Goal: Task Accomplishment & Management: Manage account settings

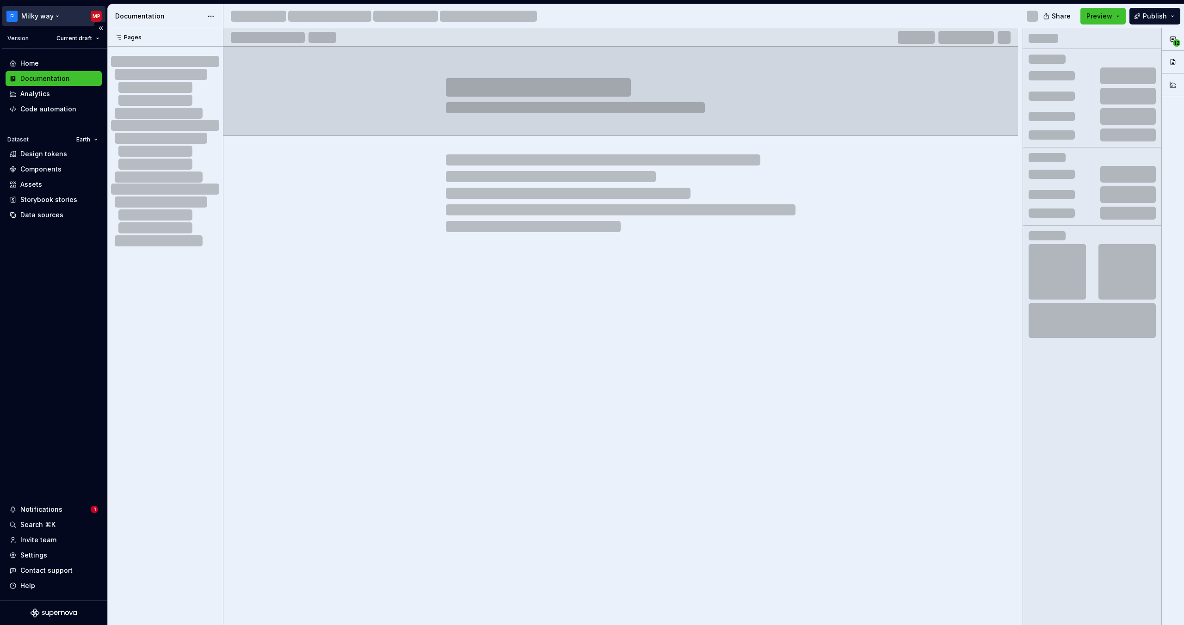
click at [41, 14] on html "Milky way MP Version Current draft Home Documentation Analytics Code automation…" at bounding box center [592, 312] width 1184 height 625
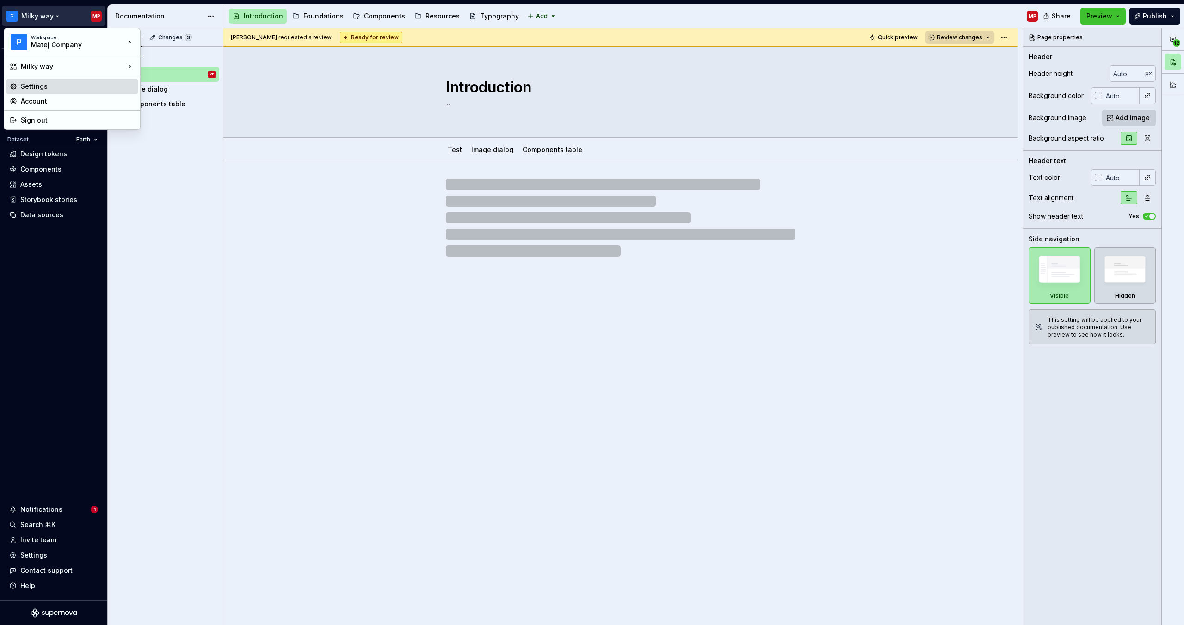
click at [70, 90] on div "Settings" at bounding box center [78, 86] width 114 height 9
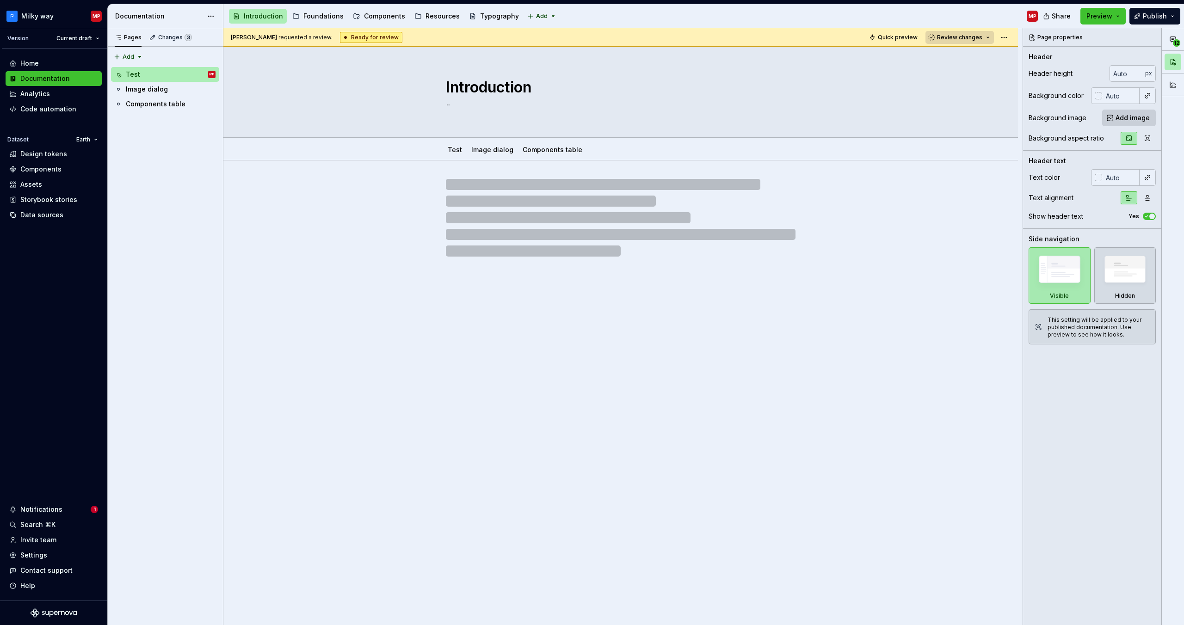
type textarea "*"
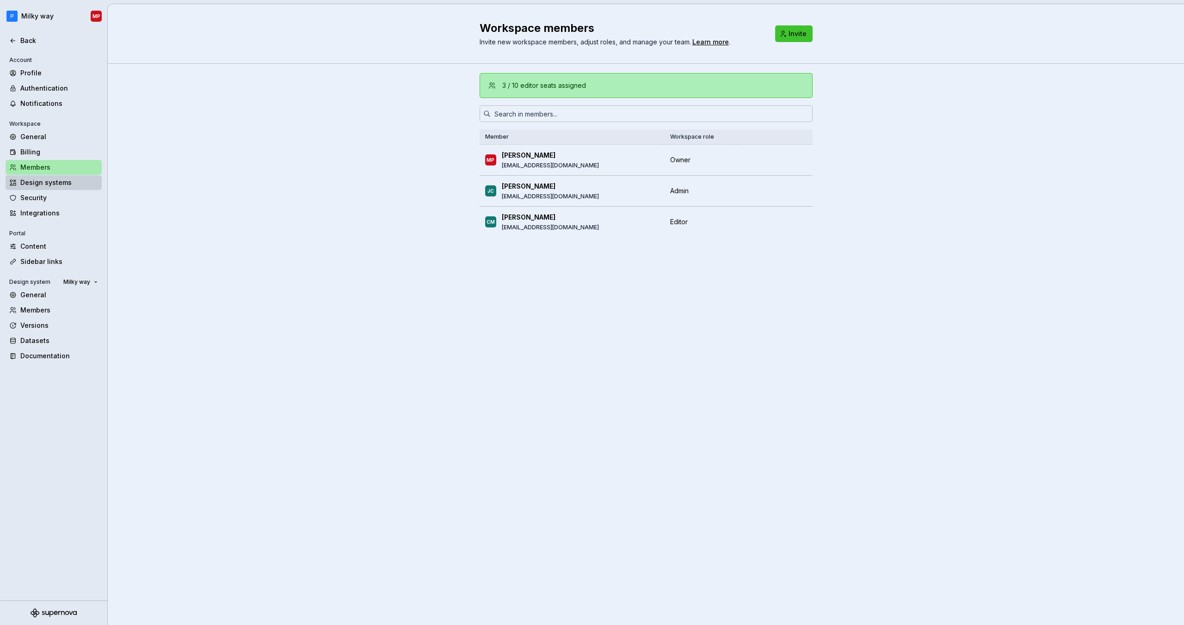
click at [73, 185] on div "Design systems" at bounding box center [59, 182] width 78 height 9
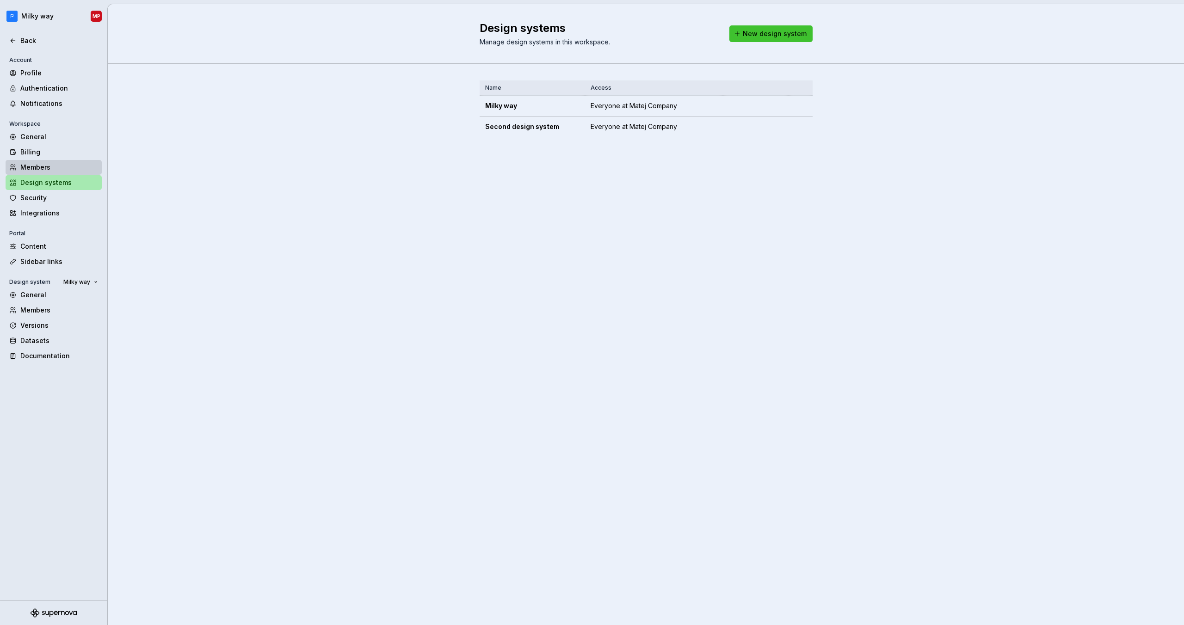
click at [37, 174] on div "Members" at bounding box center [54, 167] width 96 height 15
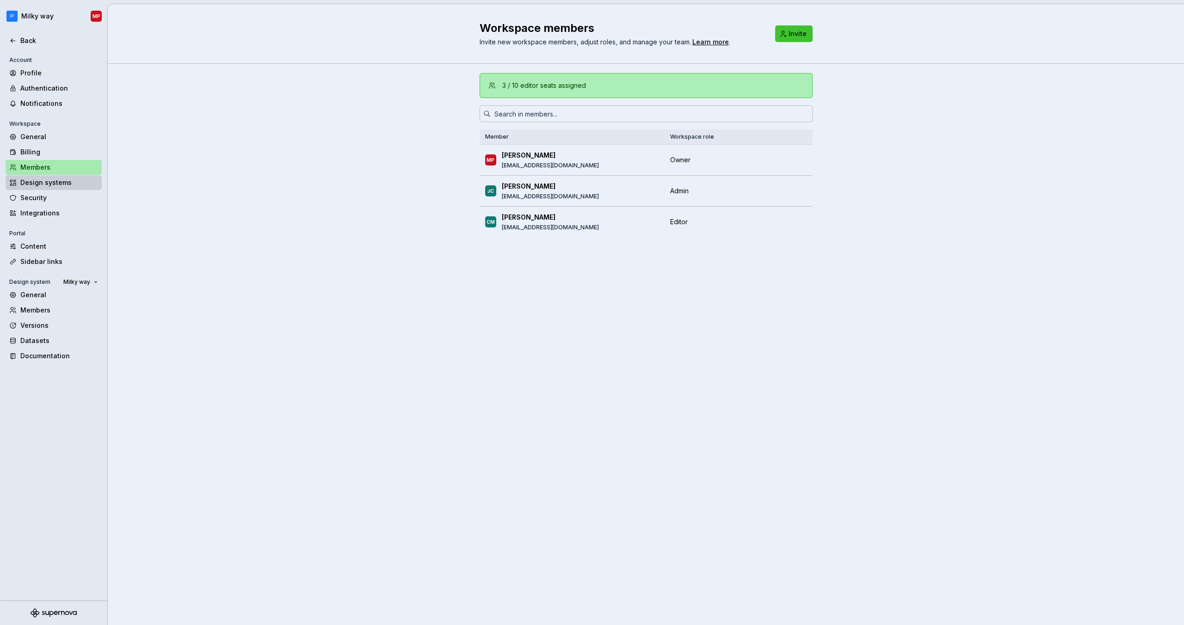
click at [55, 185] on div "Design systems" at bounding box center [59, 182] width 78 height 9
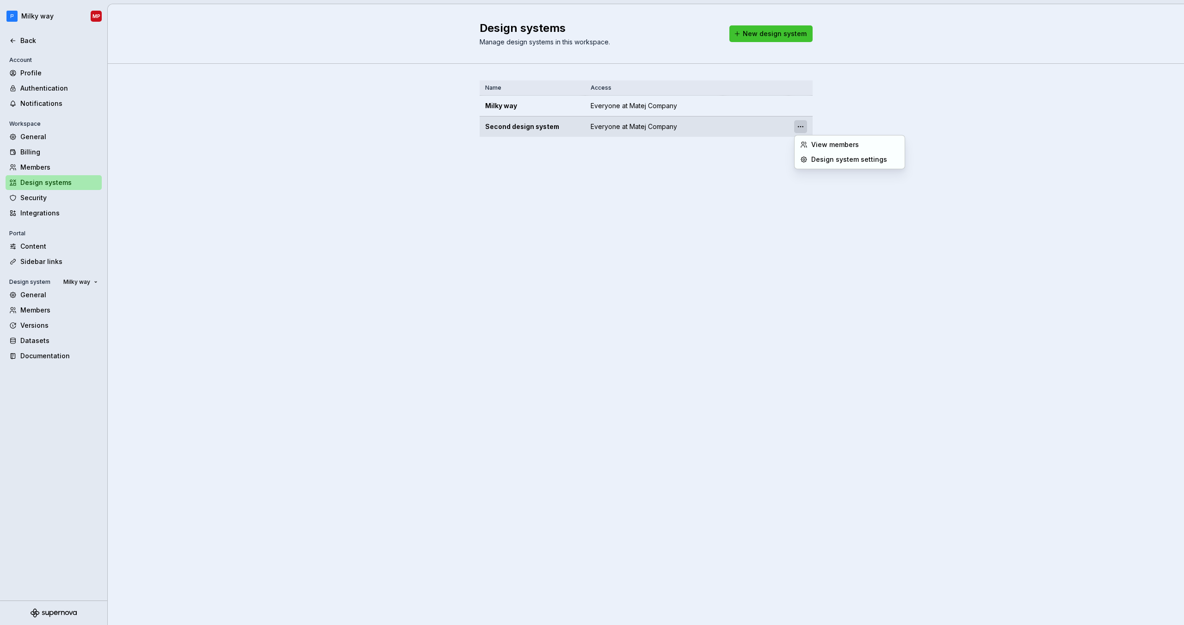
click at [803, 129] on html "Milky way MP Back Account Profile Authentication Notifications Workspace Genera…" at bounding box center [592, 312] width 1184 height 625
drag, startPoint x: 763, startPoint y: 175, endPoint x: 752, endPoint y: 126, distance: 50.7
click at [763, 175] on html "Milky way MP Back Account Profile Authentication Notifications Workspace Genera…" at bounding box center [592, 312] width 1184 height 625
click at [59, 203] on div "Security" at bounding box center [54, 198] width 96 height 15
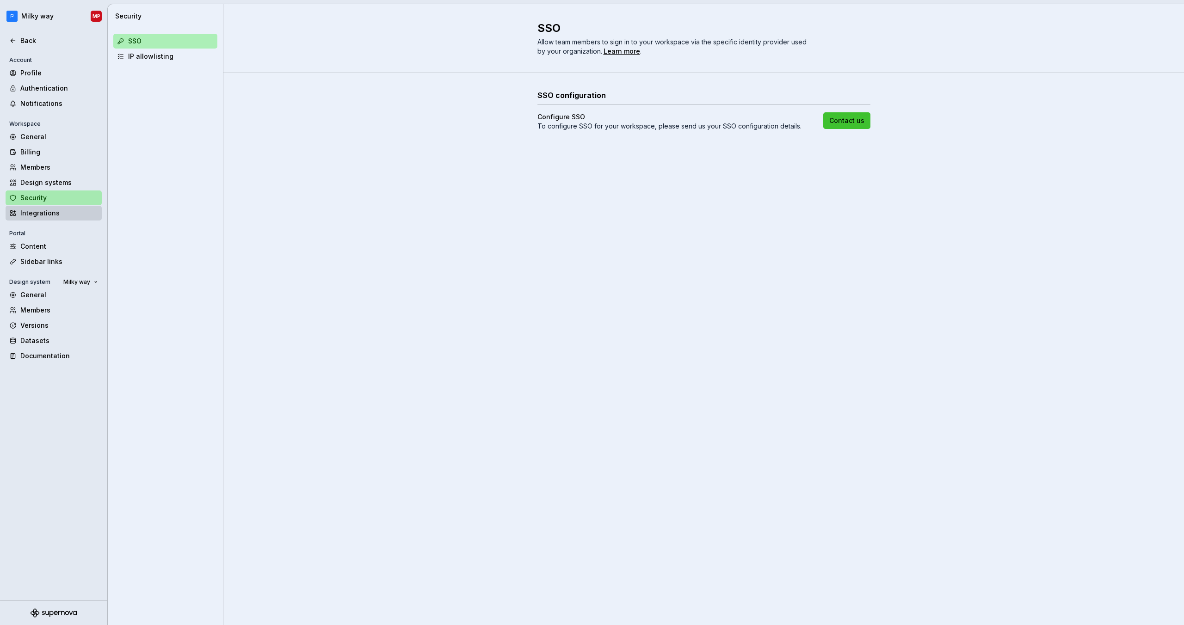
click at [59, 213] on div "Integrations" at bounding box center [59, 213] width 78 height 9
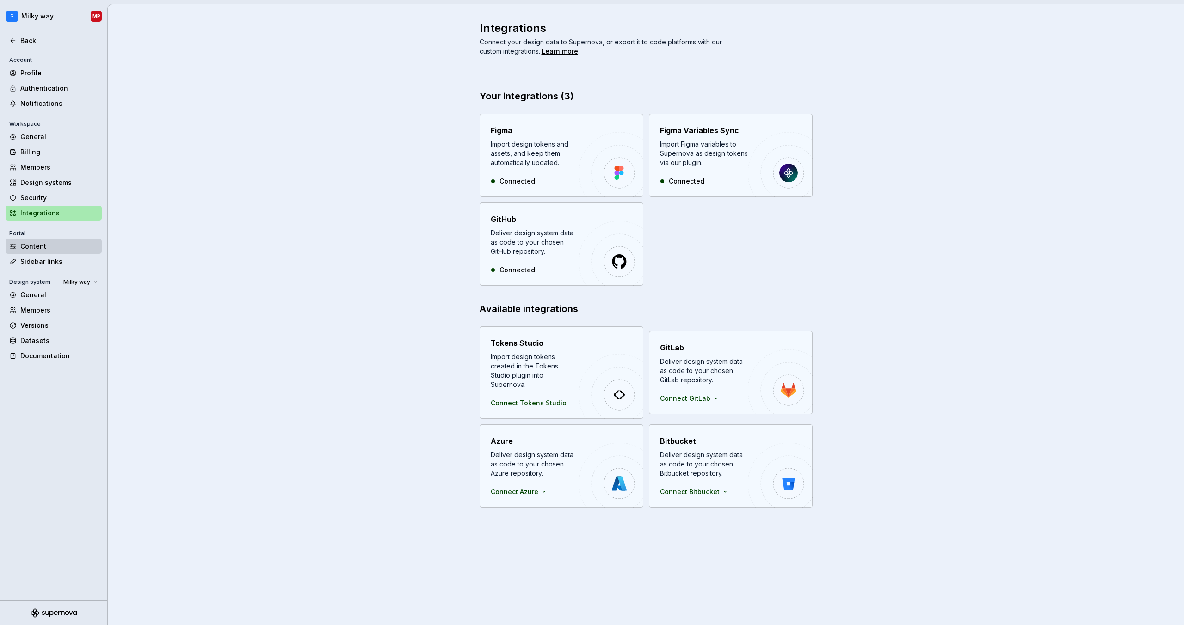
click at [60, 248] on div "Content" at bounding box center [59, 246] width 78 height 9
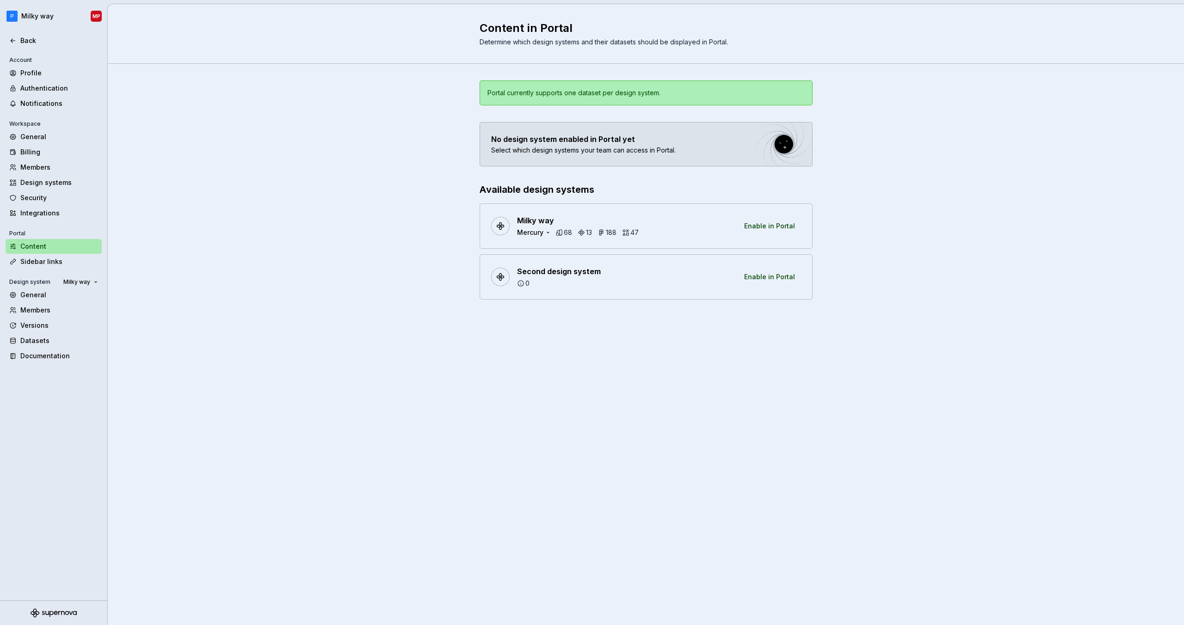
click at [710, 233] on div "Milky way Mercury 68 13 188 47 Enable in Portal" at bounding box center [646, 225] width 333 height 45
click at [57, 259] on div "Sidebar links" at bounding box center [59, 261] width 78 height 9
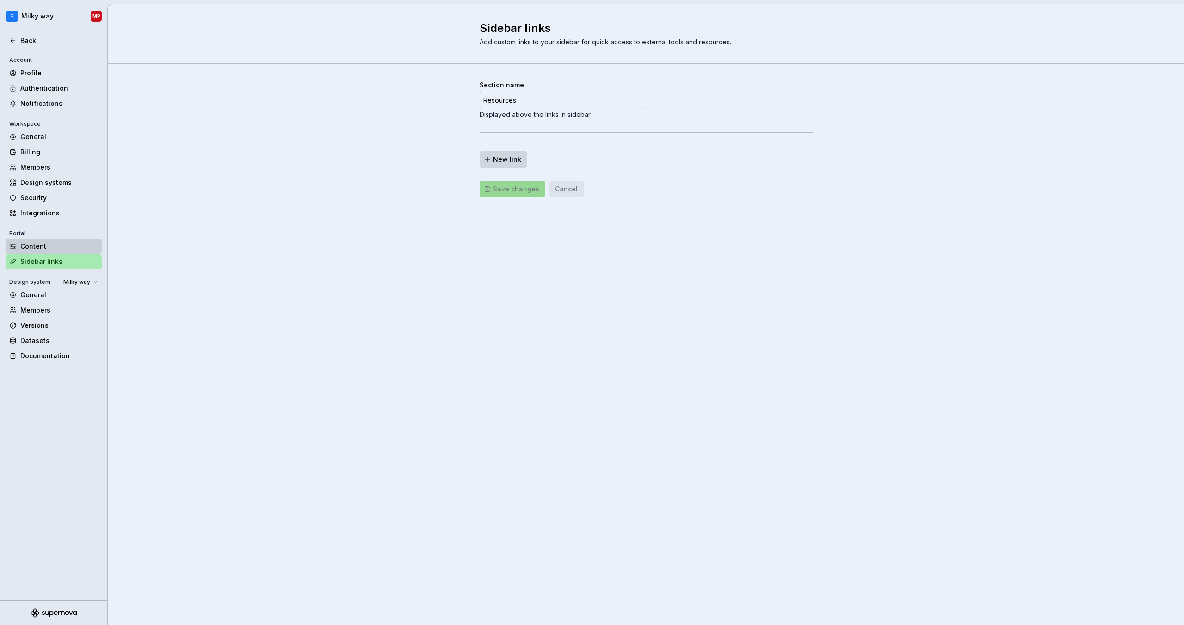
click at [63, 245] on div "Content" at bounding box center [59, 246] width 78 height 9
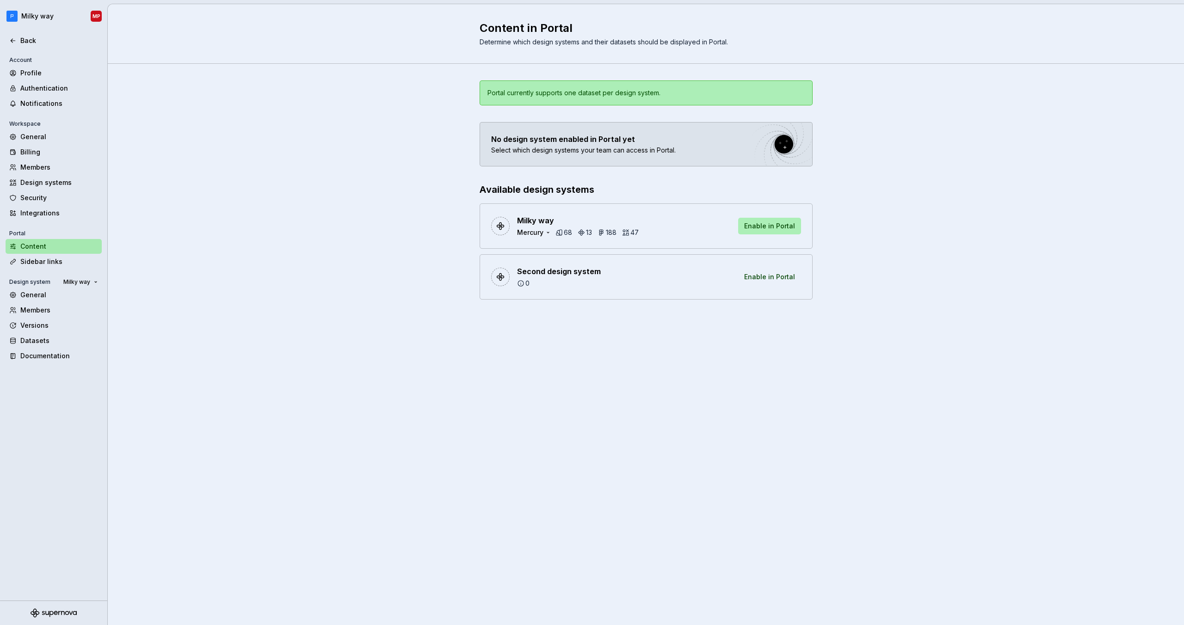
click at [746, 223] on span "Enable in Portal" at bounding box center [769, 226] width 51 height 9
click at [765, 224] on span "Enable in Portal" at bounding box center [769, 226] width 51 height 9
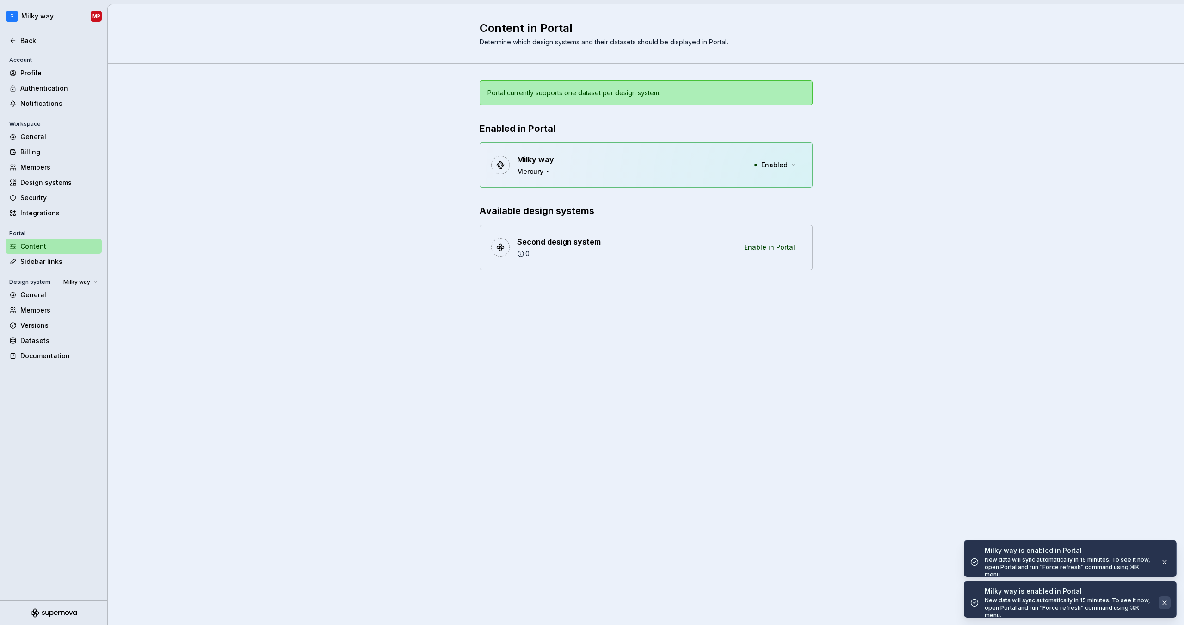
click at [1168, 602] on button "button" at bounding box center [1165, 603] width 12 height 13
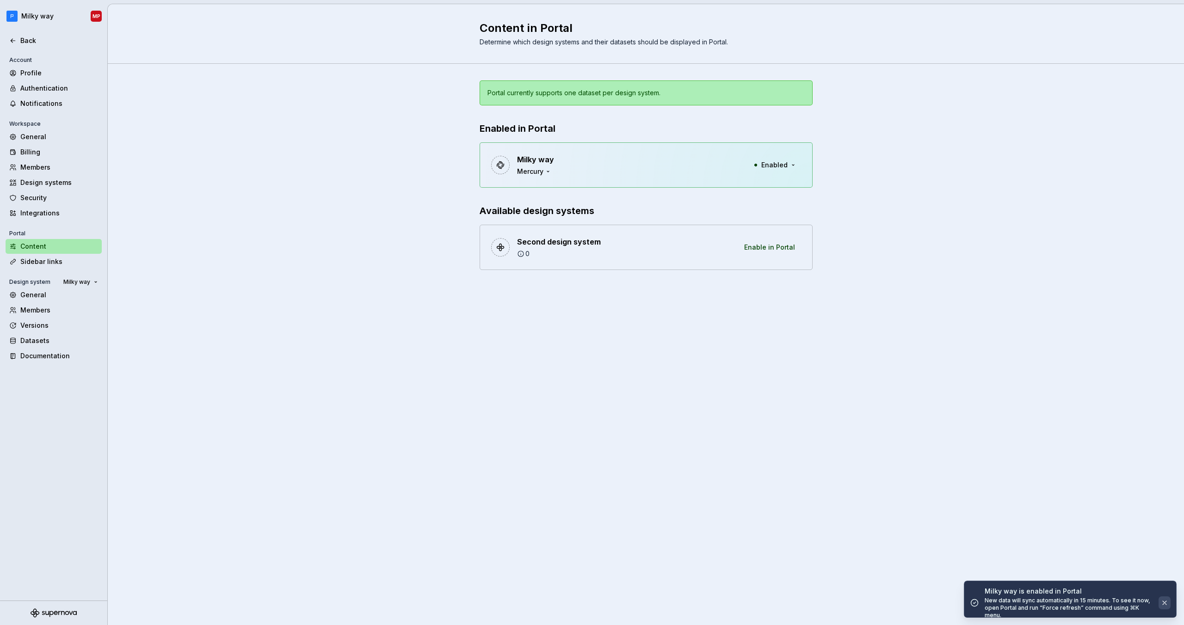
click at [1166, 597] on button "button" at bounding box center [1165, 603] width 12 height 13
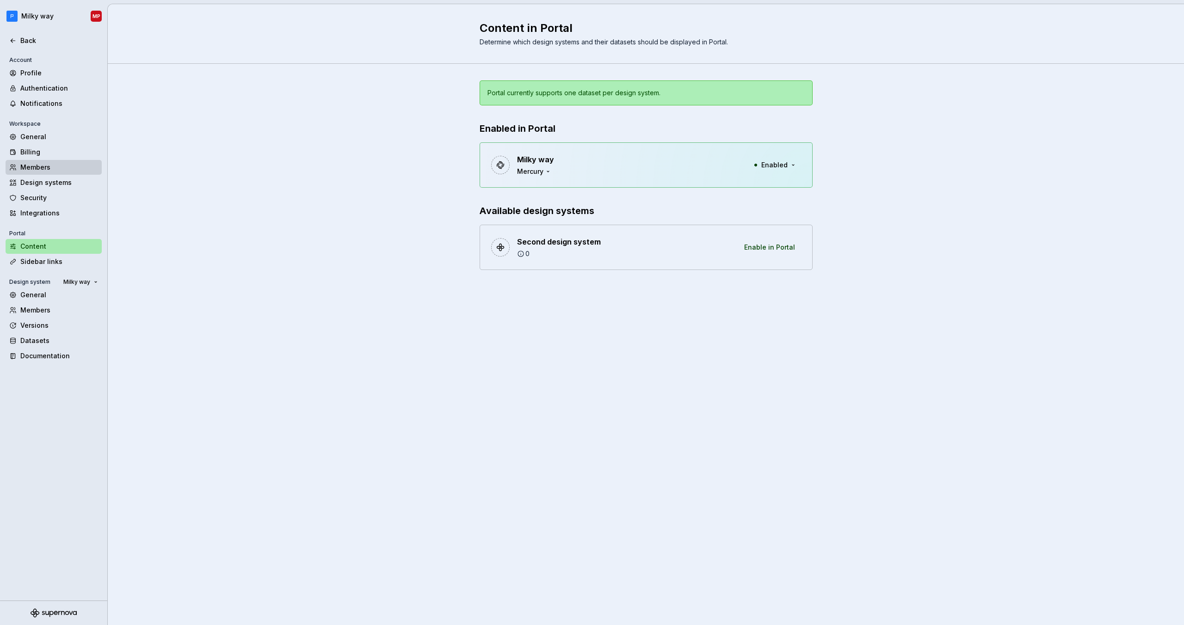
click at [57, 169] on div "Members" at bounding box center [59, 167] width 78 height 9
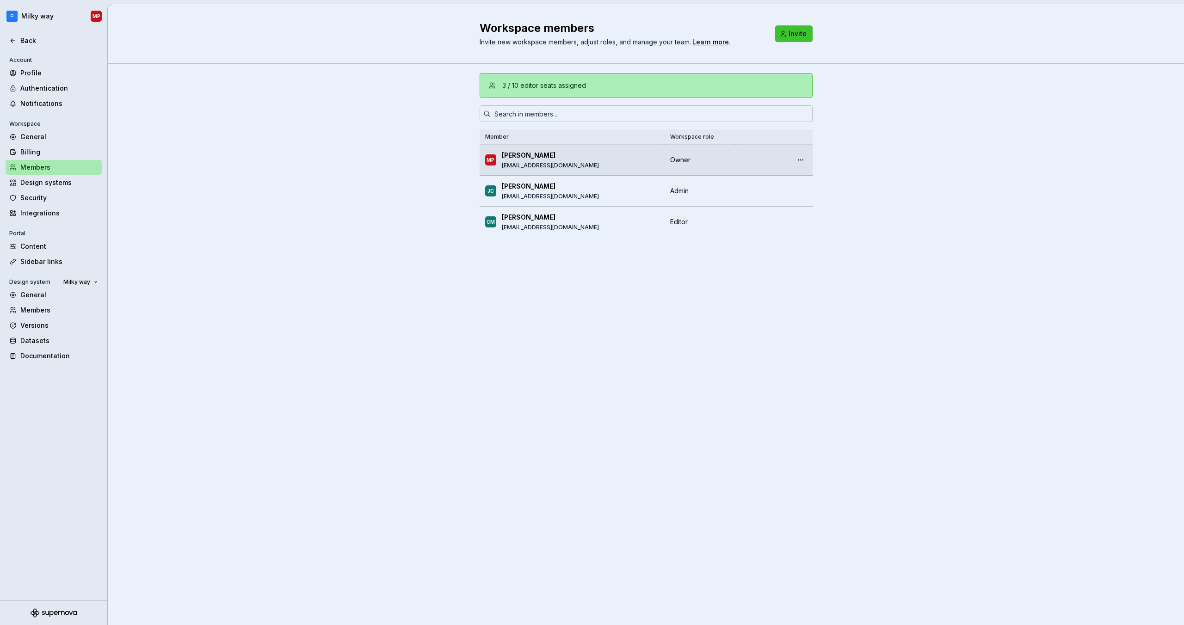
click at [515, 154] on p "[PERSON_NAME]" at bounding box center [529, 155] width 54 height 9
click at [60, 300] on div "General" at bounding box center [54, 295] width 96 height 15
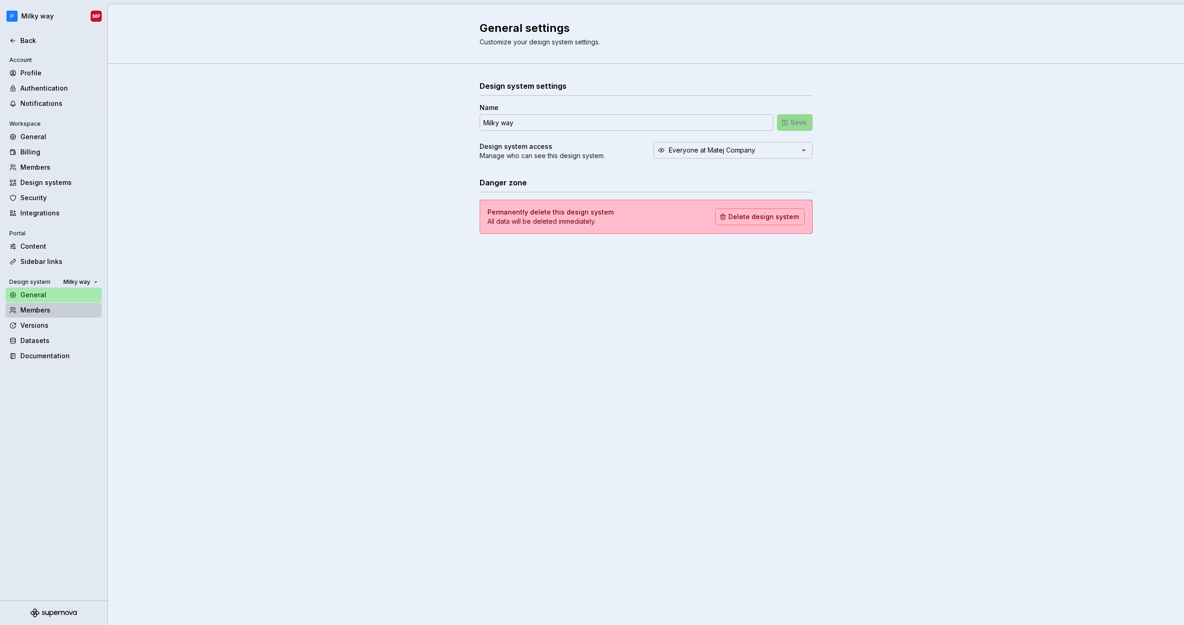
click at [57, 308] on div "Members" at bounding box center [59, 310] width 78 height 9
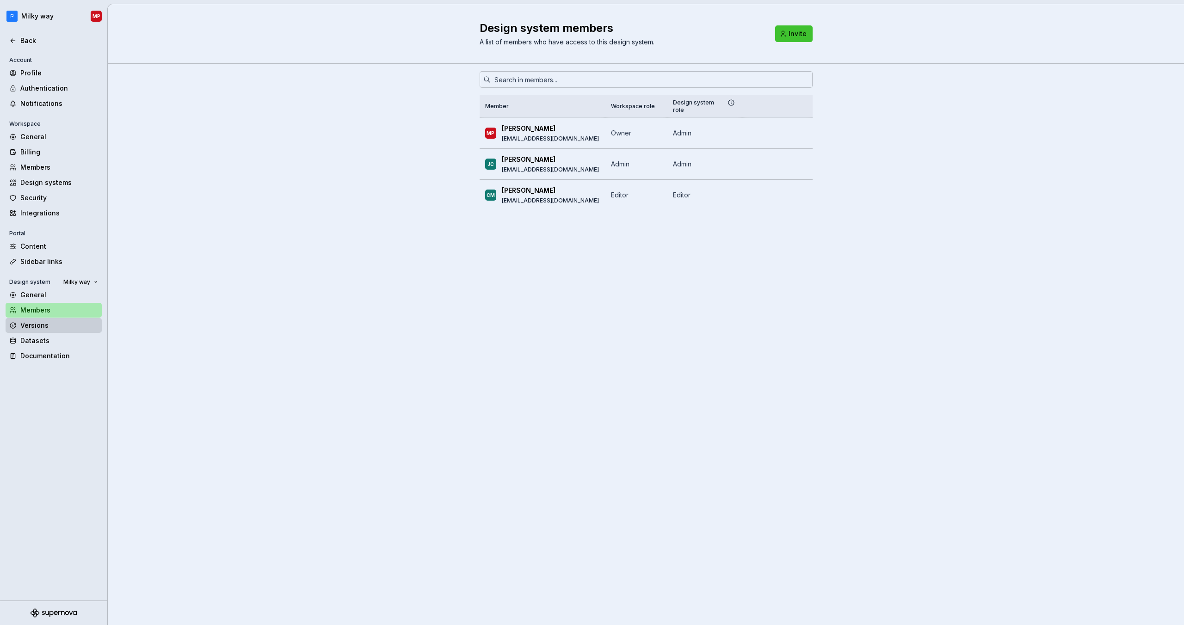
click at [57, 330] on div "Versions" at bounding box center [54, 325] width 96 height 15
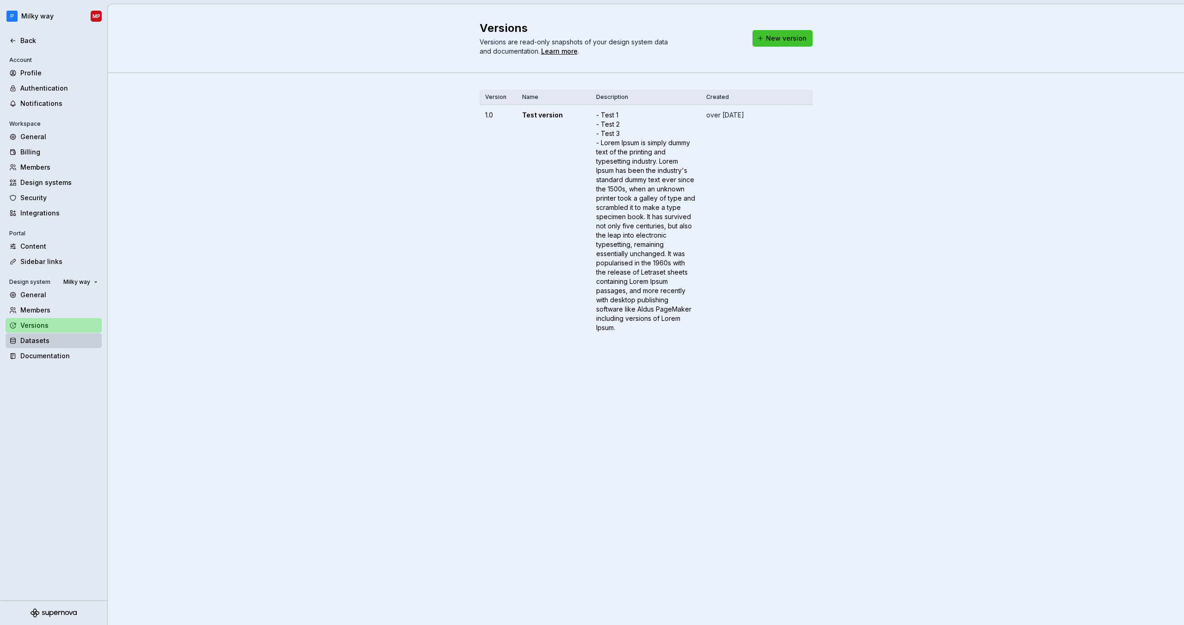
click at [56, 336] on div "Datasets" at bounding box center [59, 340] width 78 height 9
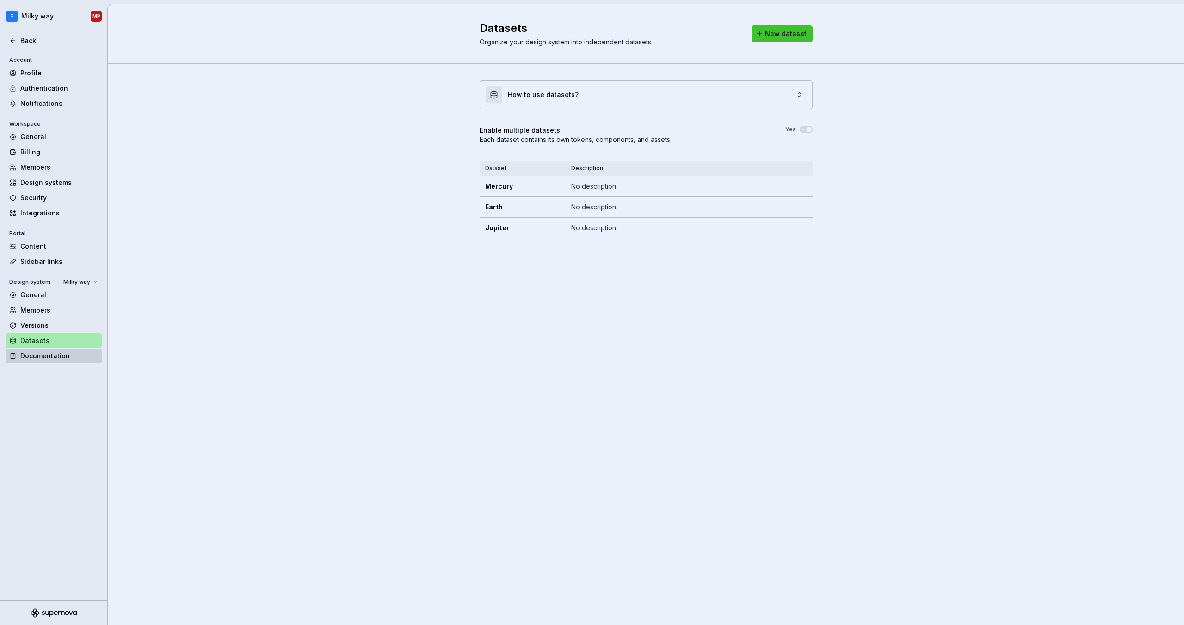
click at [70, 357] on div "Documentation" at bounding box center [59, 355] width 78 height 9
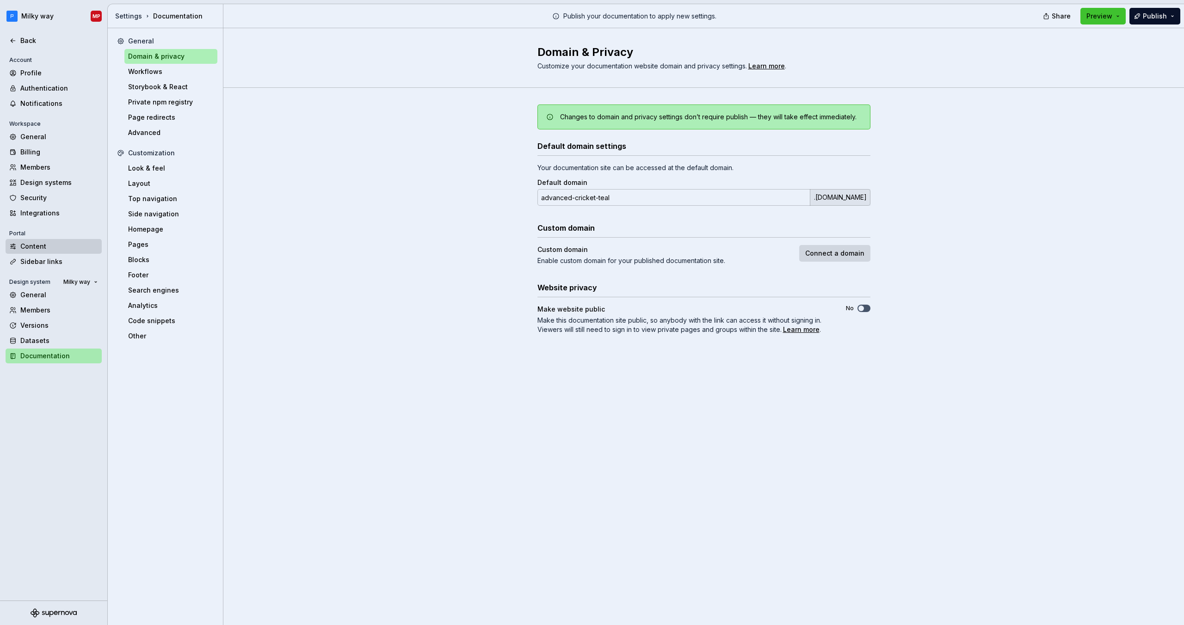
click at [69, 245] on div "Content" at bounding box center [59, 246] width 78 height 9
